Goal: Entertainment & Leisure: Browse casually

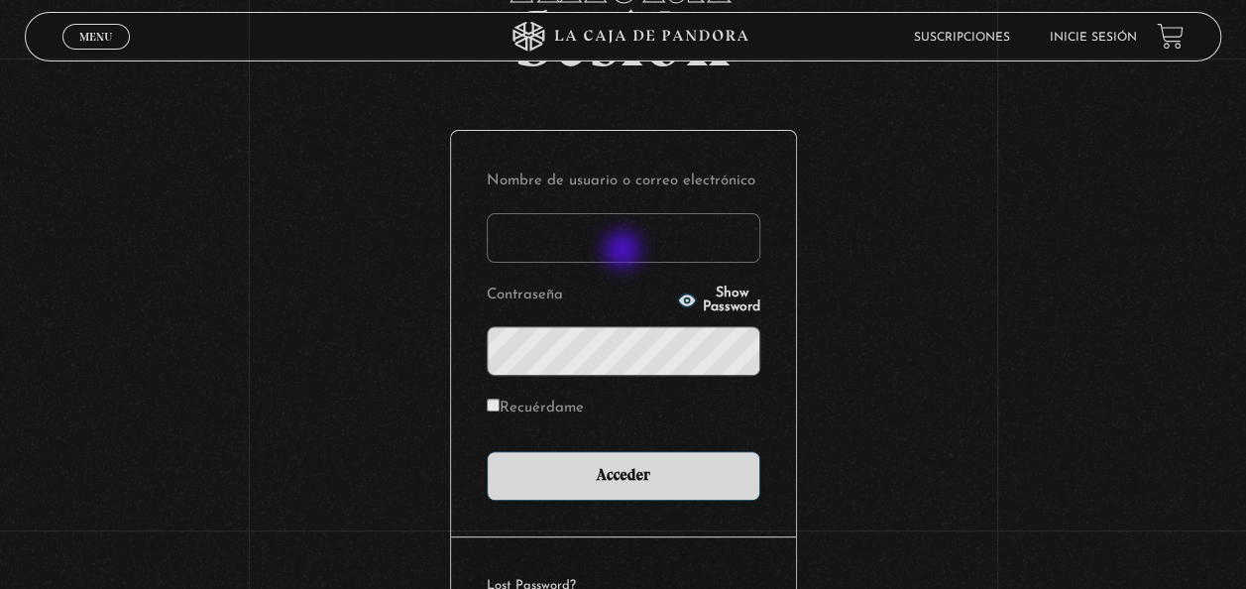
scroll to position [272, 0]
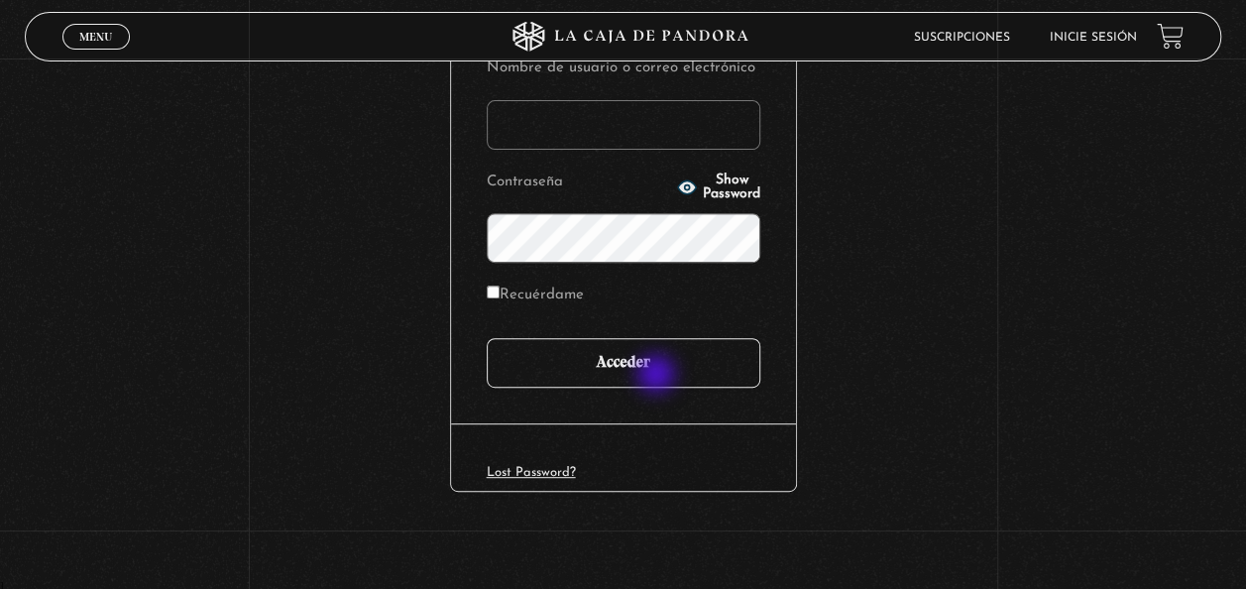
type input "[EMAIL_ADDRESS][DOMAIN_NAME]"
click at [654, 371] on input "Acceder" at bounding box center [624, 363] width 274 height 50
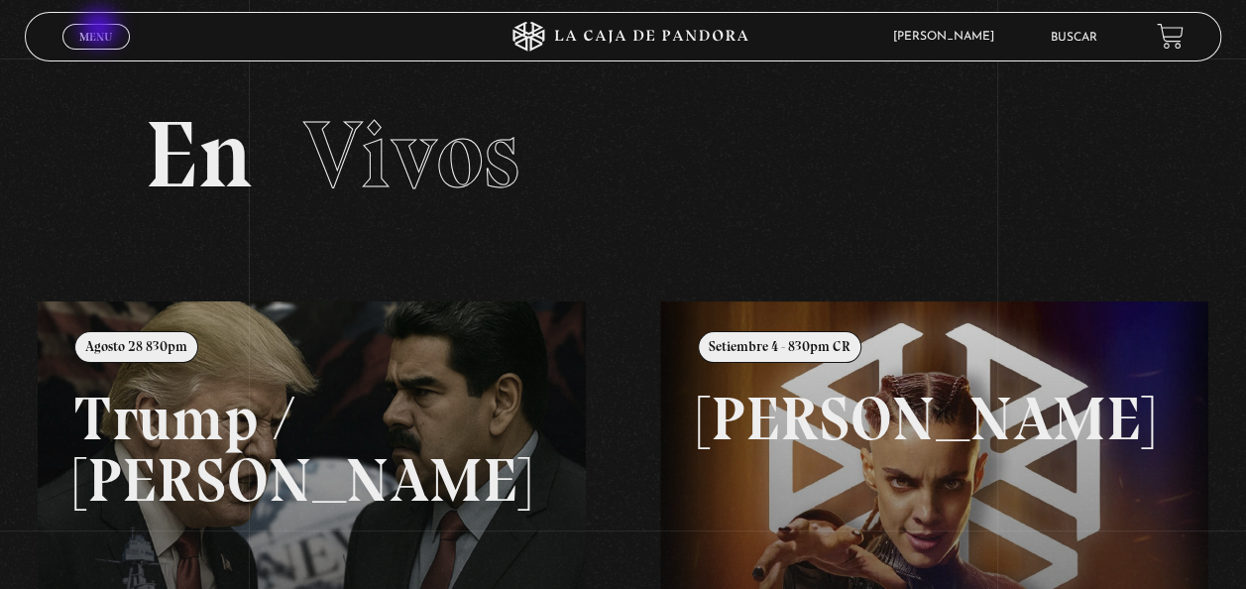
click at [101, 31] on span "Menu" at bounding box center [95, 37] width 33 height 12
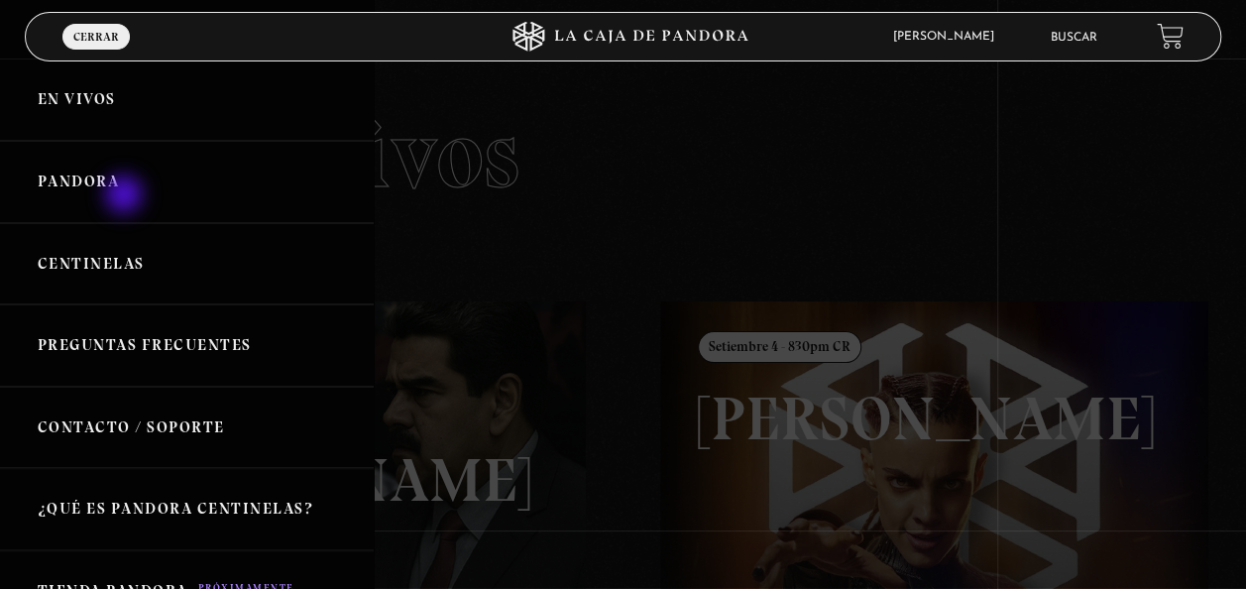
click at [126, 196] on link "Pandora" at bounding box center [187, 182] width 374 height 82
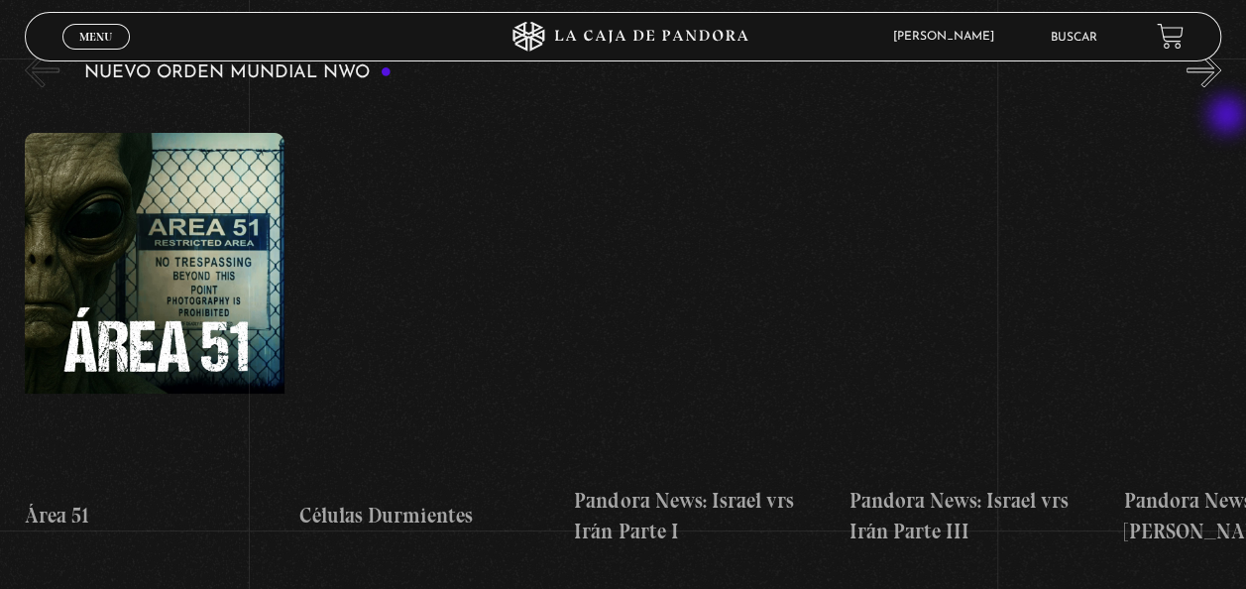
scroll to position [1321, 0]
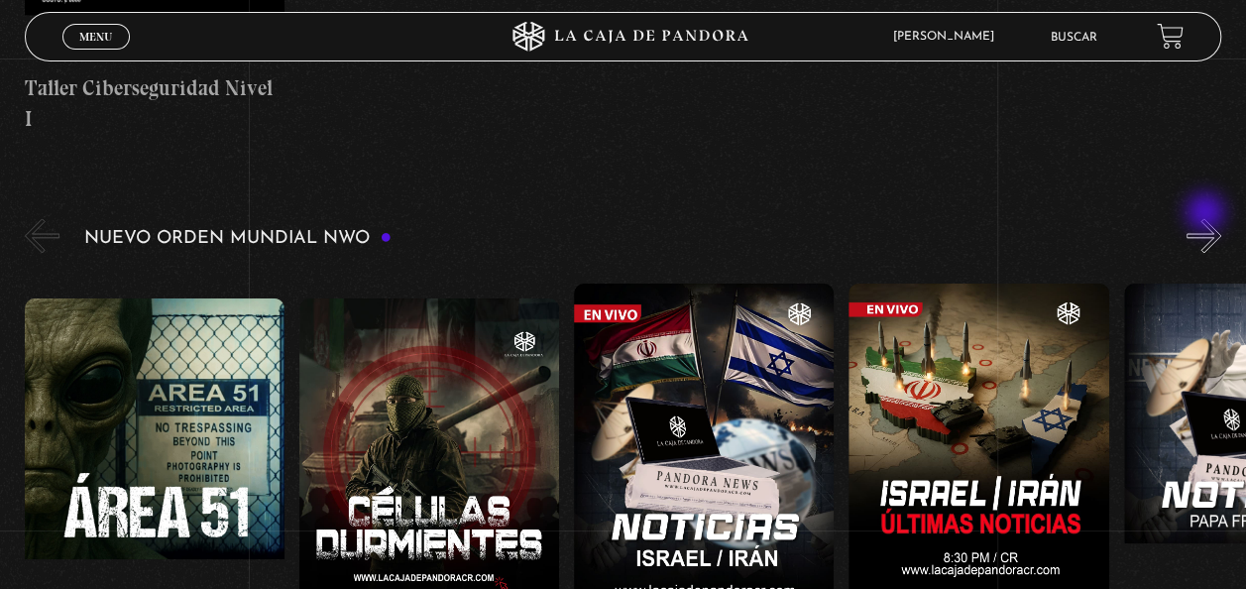
click at [1207, 218] on button "»" at bounding box center [1204, 235] width 35 height 35
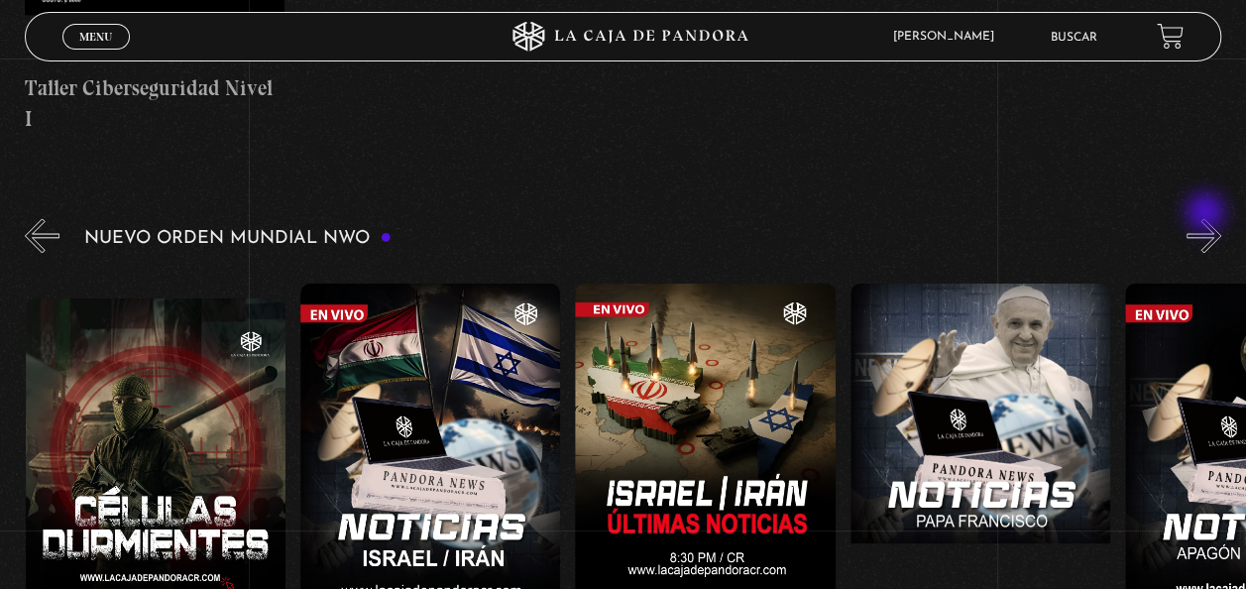
click at [1207, 218] on button "»" at bounding box center [1204, 235] width 35 height 35
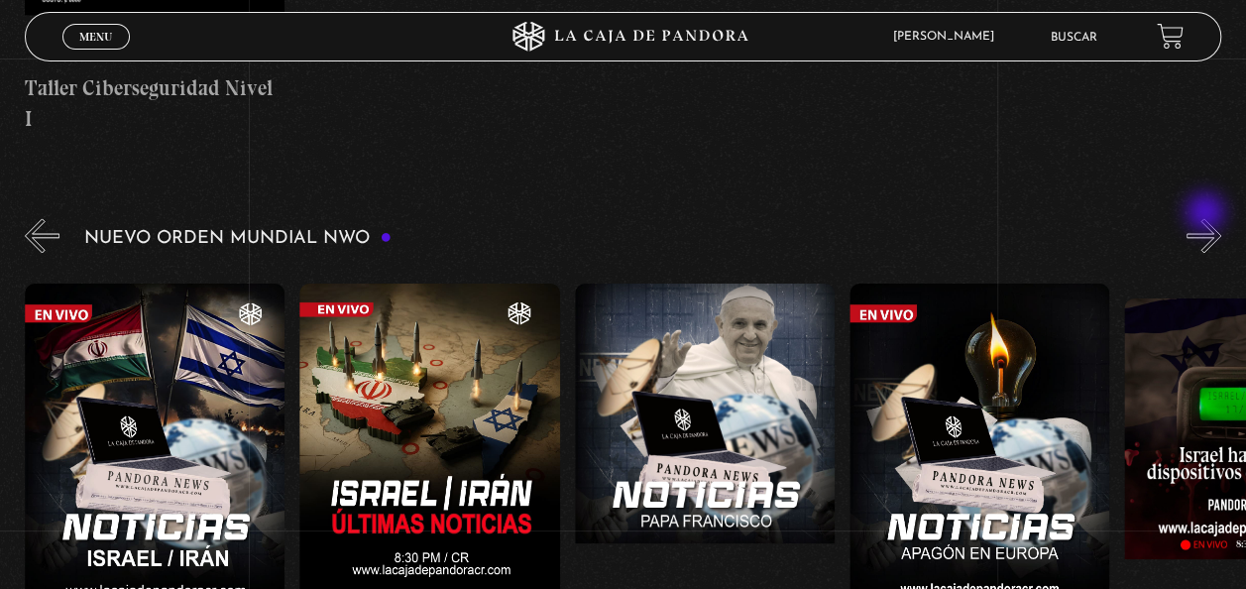
click at [1207, 218] on button "»" at bounding box center [1204, 235] width 35 height 35
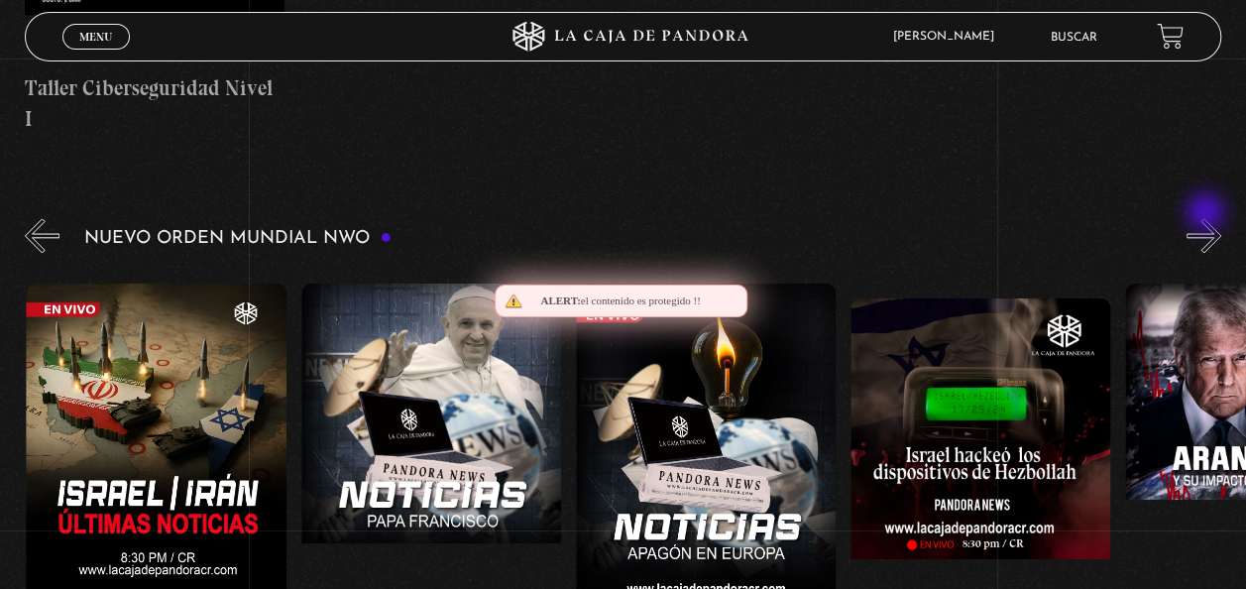
click at [1207, 218] on button "»" at bounding box center [1204, 235] width 35 height 35
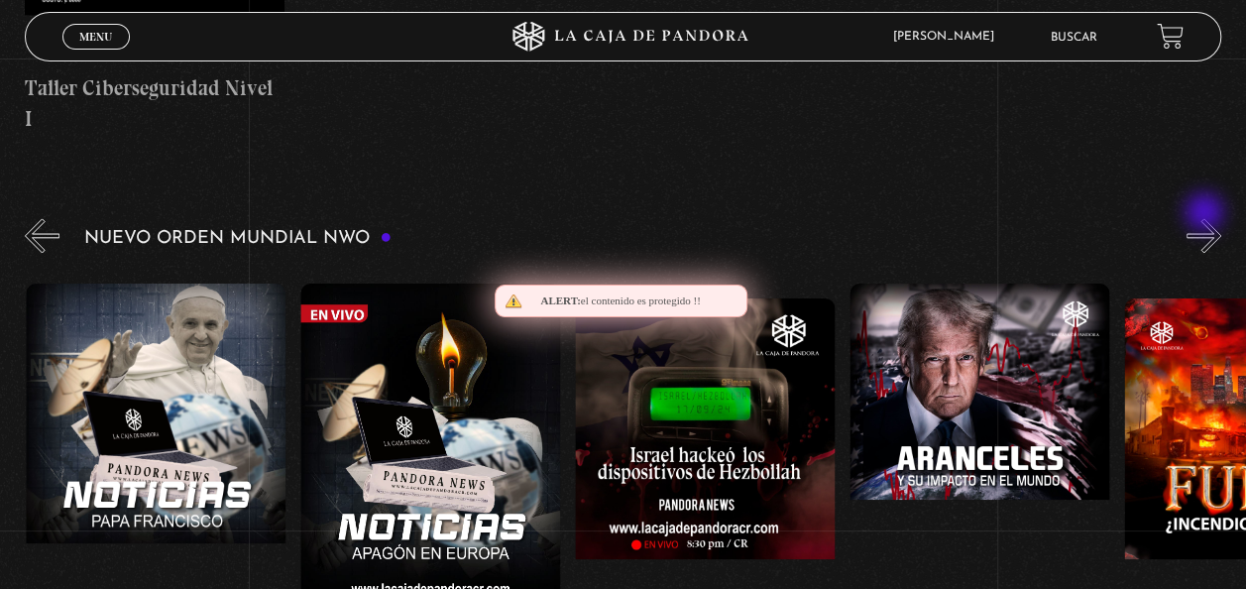
click at [1206, 218] on button "»" at bounding box center [1204, 235] width 35 height 35
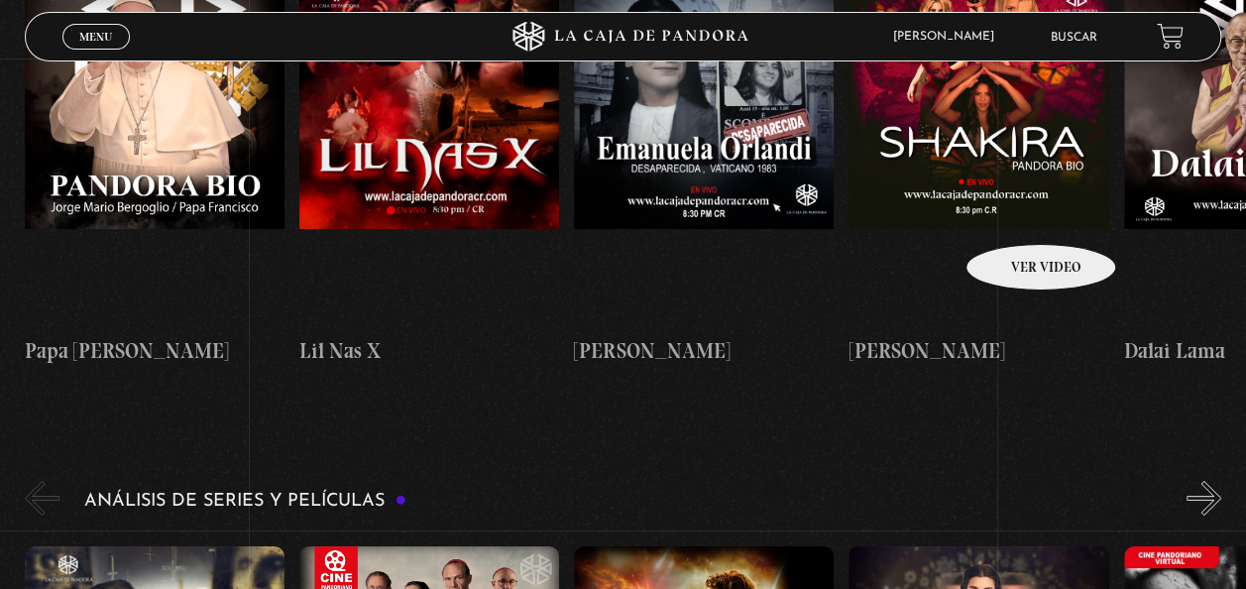
scroll to position [3470, 0]
